Goal: Task Accomplishment & Management: Complete application form

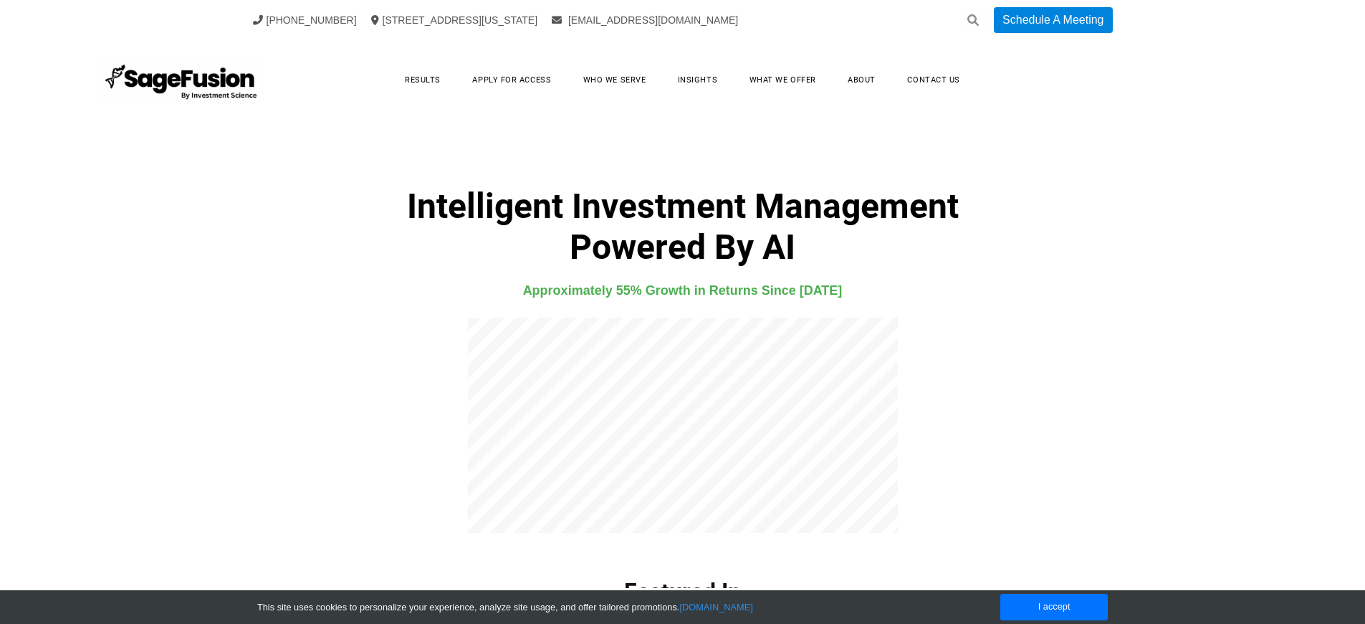
click at [682, 290] on h4 "Approximately 55% Growth in Returns Since 2021" at bounding box center [683, 291] width 922 height 22
click at [514, 80] on link "Apply for Access" at bounding box center [512, 80] width 108 height 22
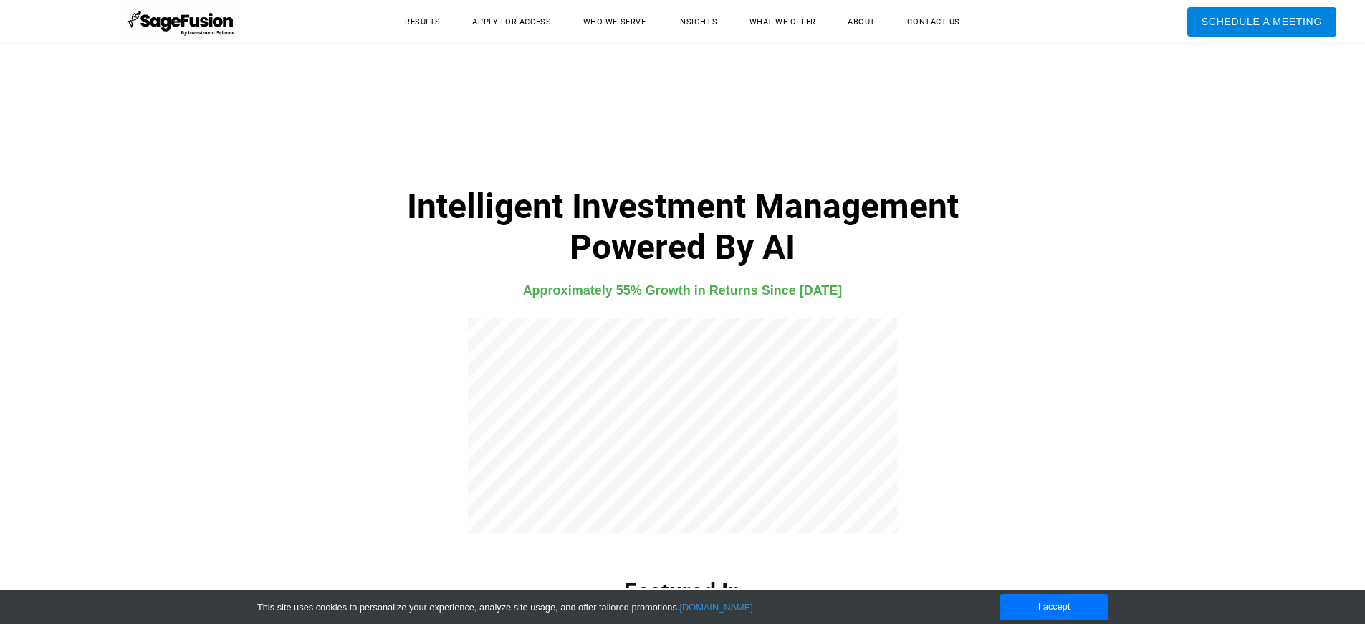
scroll to position [3858, 0]
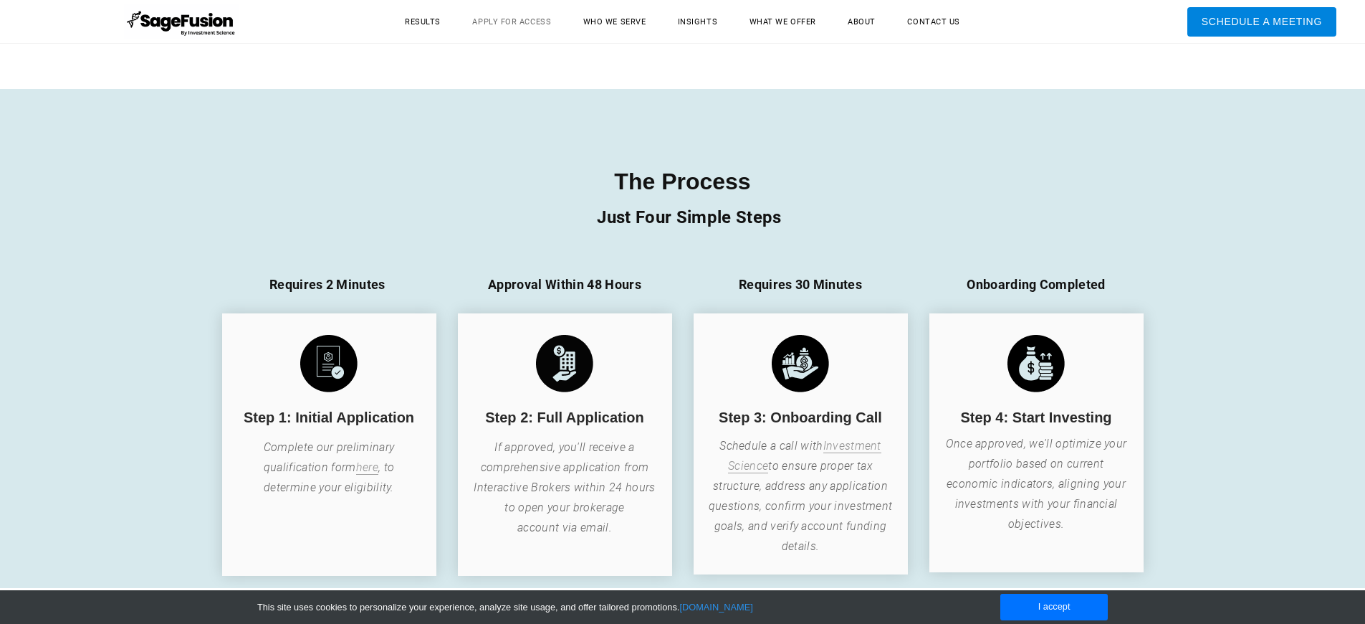
click at [514, 22] on link "Apply for Access" at bounding box center [512, 22] width 108 height 22
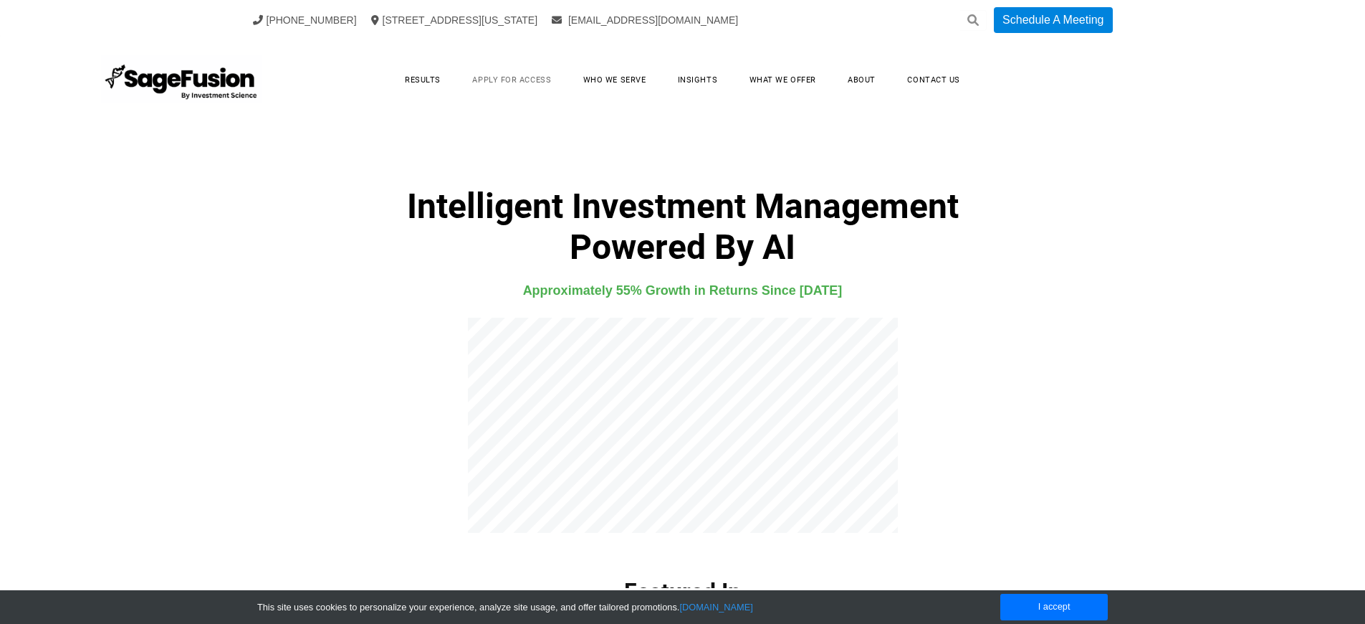
click at [514, 80] on link "Apply for Access" at bounding box center [512, 80] width 108 height 22
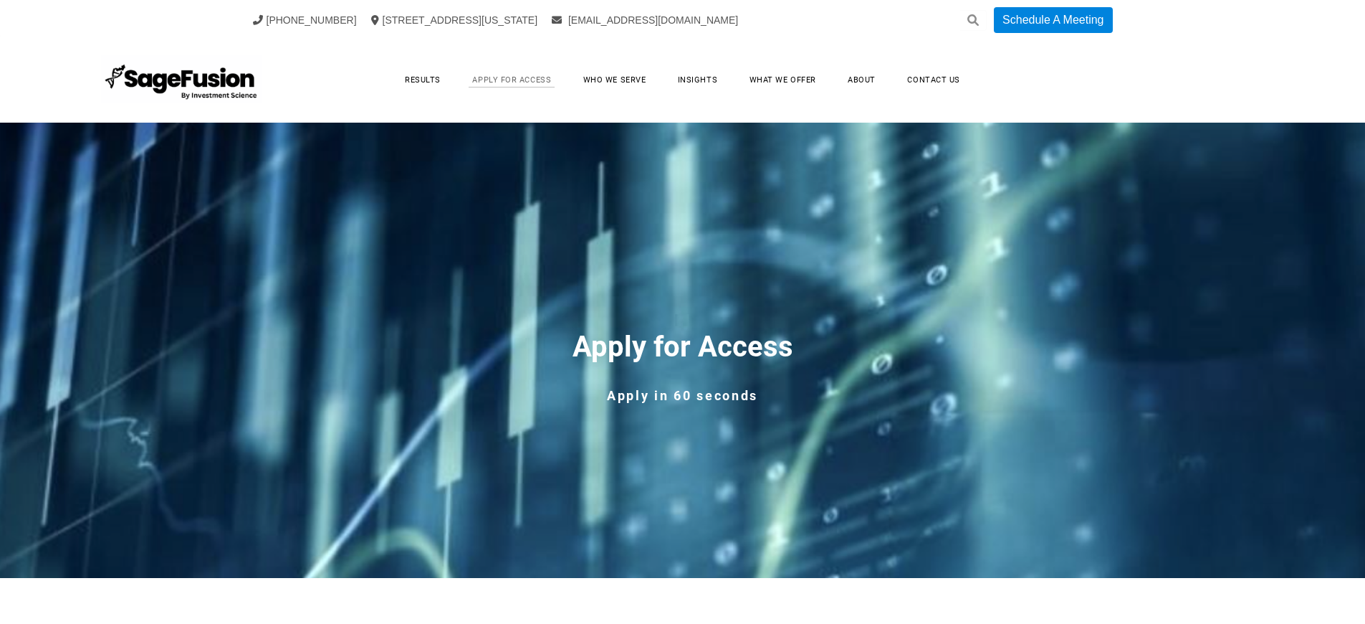
click at [514, 80] on link "Apply for Access" at bounding box center [512, 80] width 108 height 22
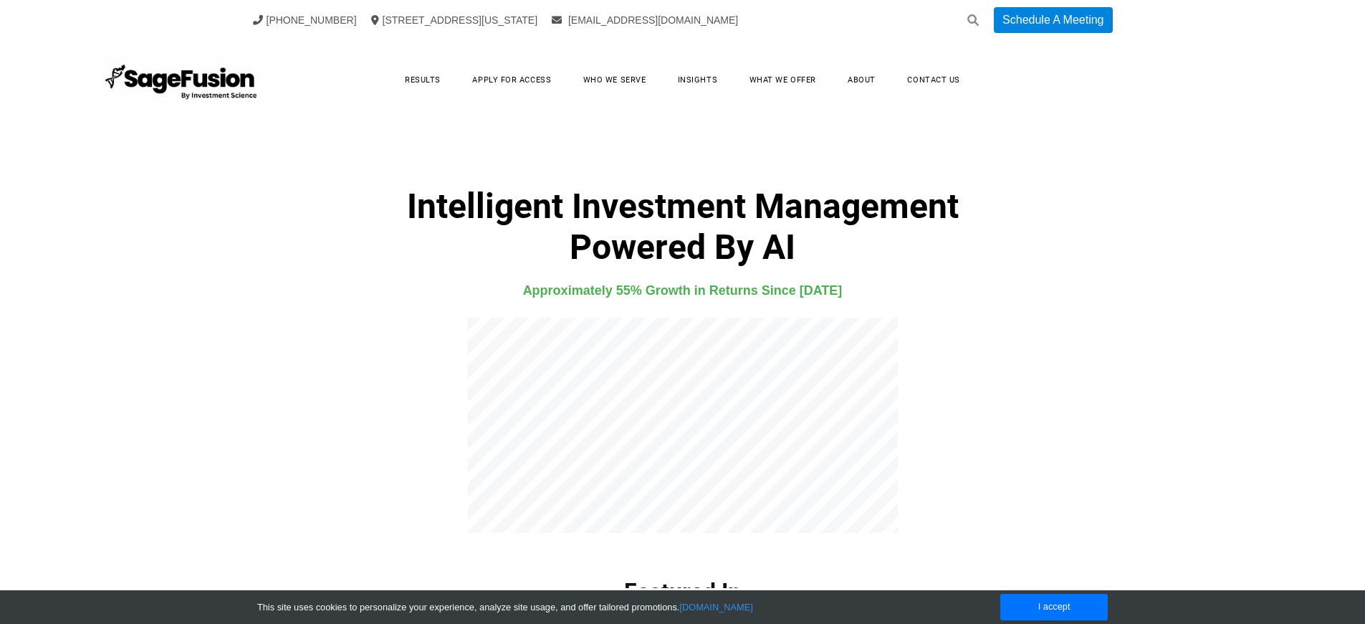
click at [682, 290] on h4 "Approximately 55% Growth in Returns Since 2021" at bounding box center [683, 291] width 922 height 22
